Goal: Information Seeking & Learning: Check status

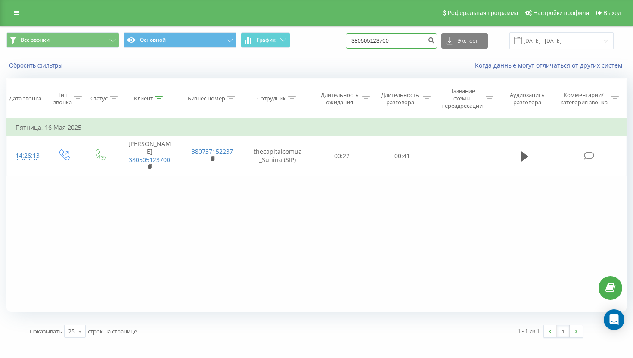
click at [392, 45] on input "380505123700" at bounding box center [391, 40] width 91 height 15
click at [160, 96] on icon at bounding box center [159, 98] width 8 height 4
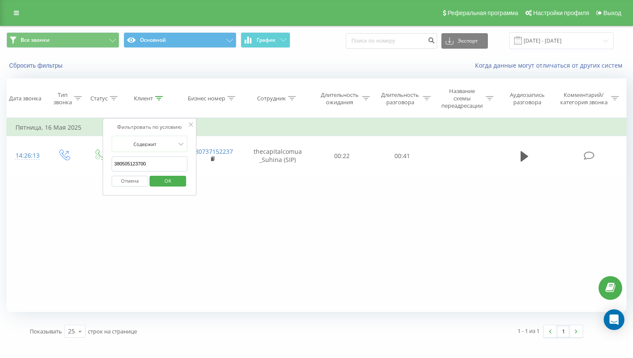
click at [148, 165] on input "380505123700" at bounding box center [149, 163] width 76 height 15
paste input "985124724"
type input "380985124724"
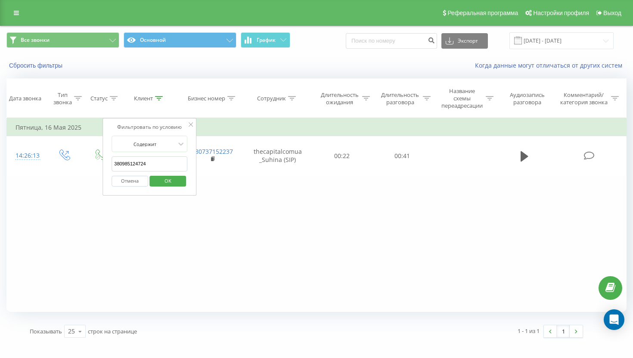
click at [159, 179] on span "OK" at bounding box center [168, 180] width 24 height 13
